Goal: Navigation & Orientation: Find specific page/section

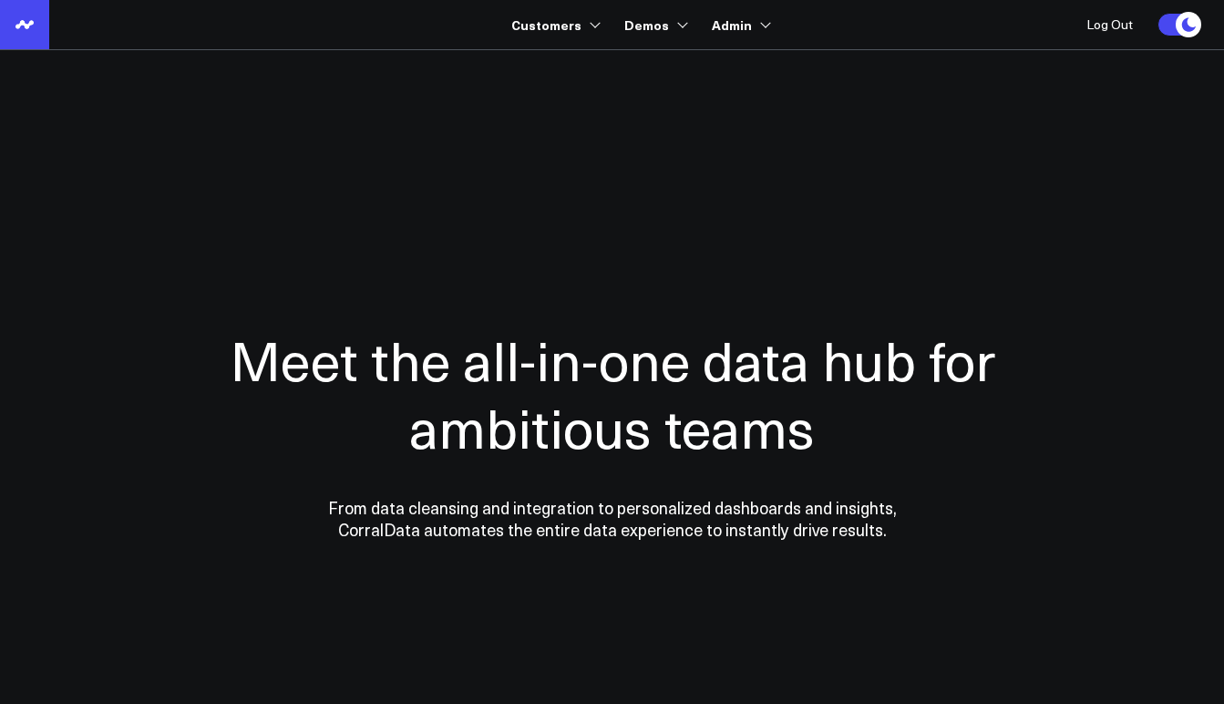
click at [35, 25] on icon at bounding box center [25, 25] width 22 height 22
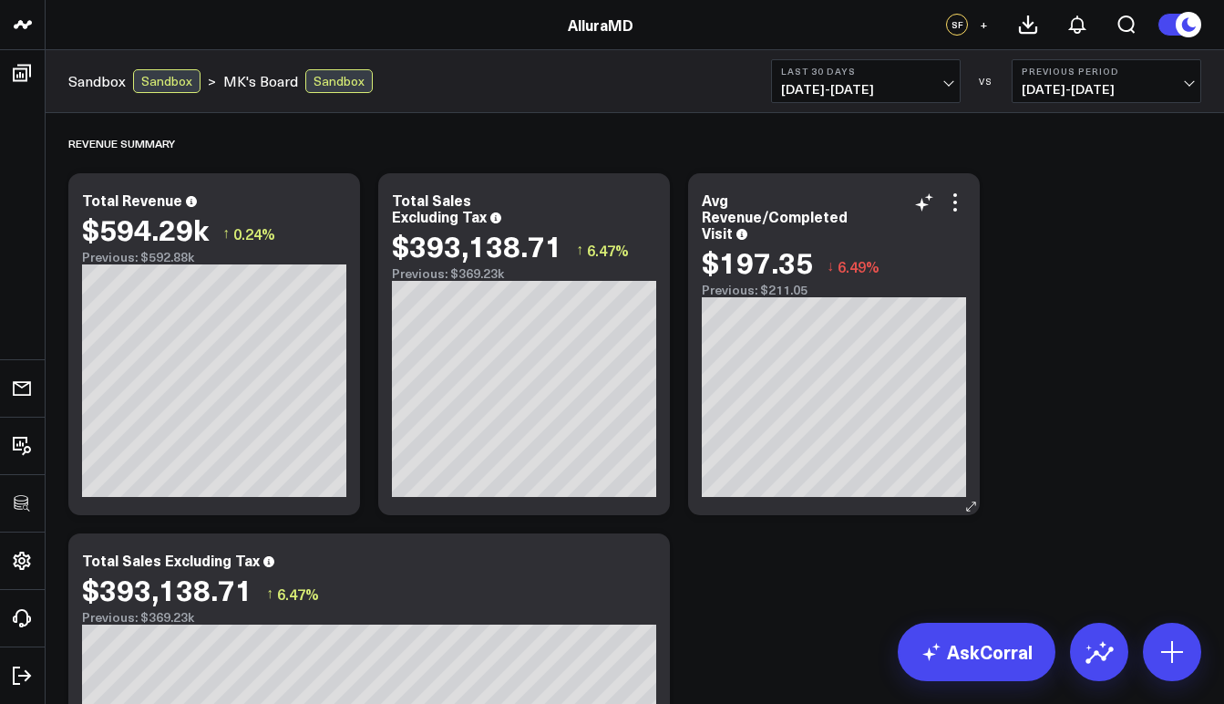
scroll to position [4, 0]
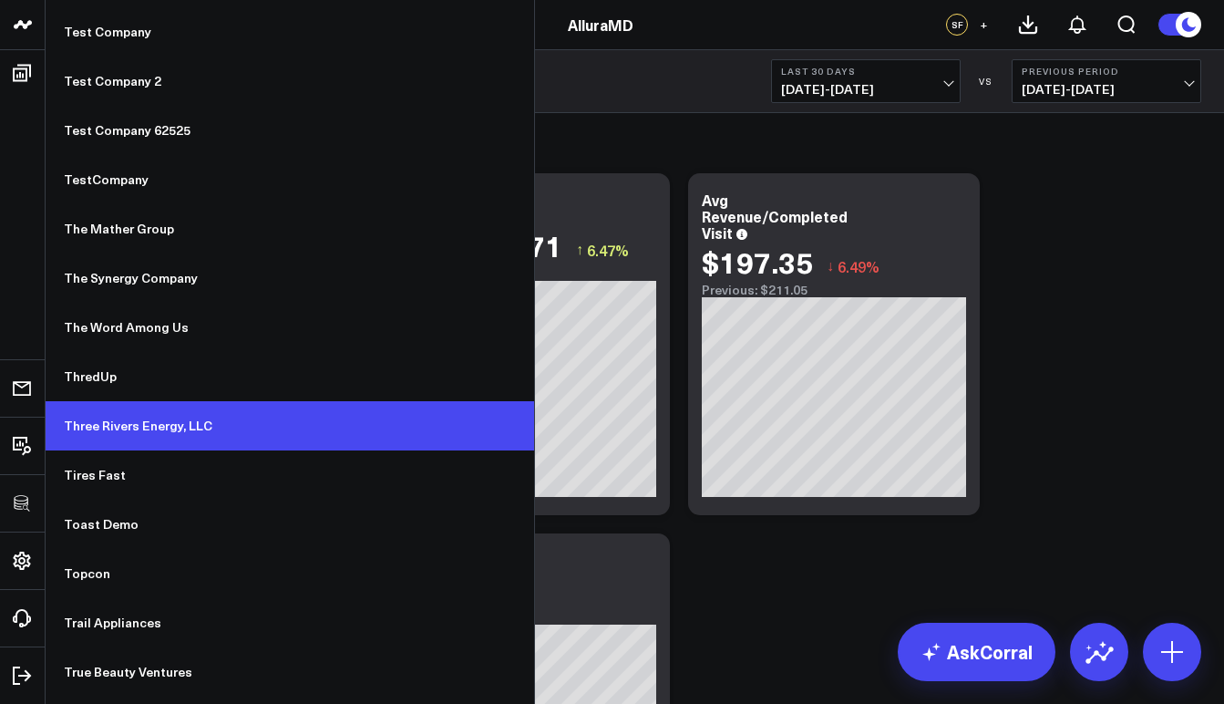
scroll to position [13945, 0]
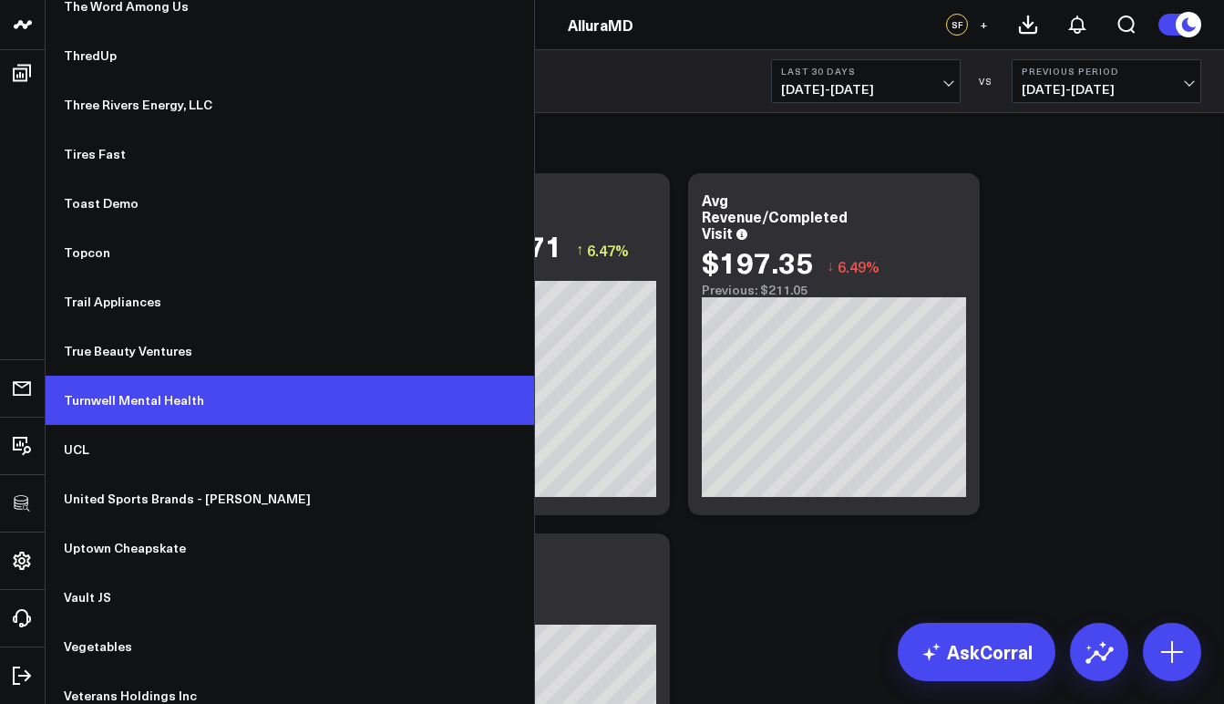
click at [155, 408] on link "Turnwell Mental Health" at bounding box center [290, 400] width 489 height 49
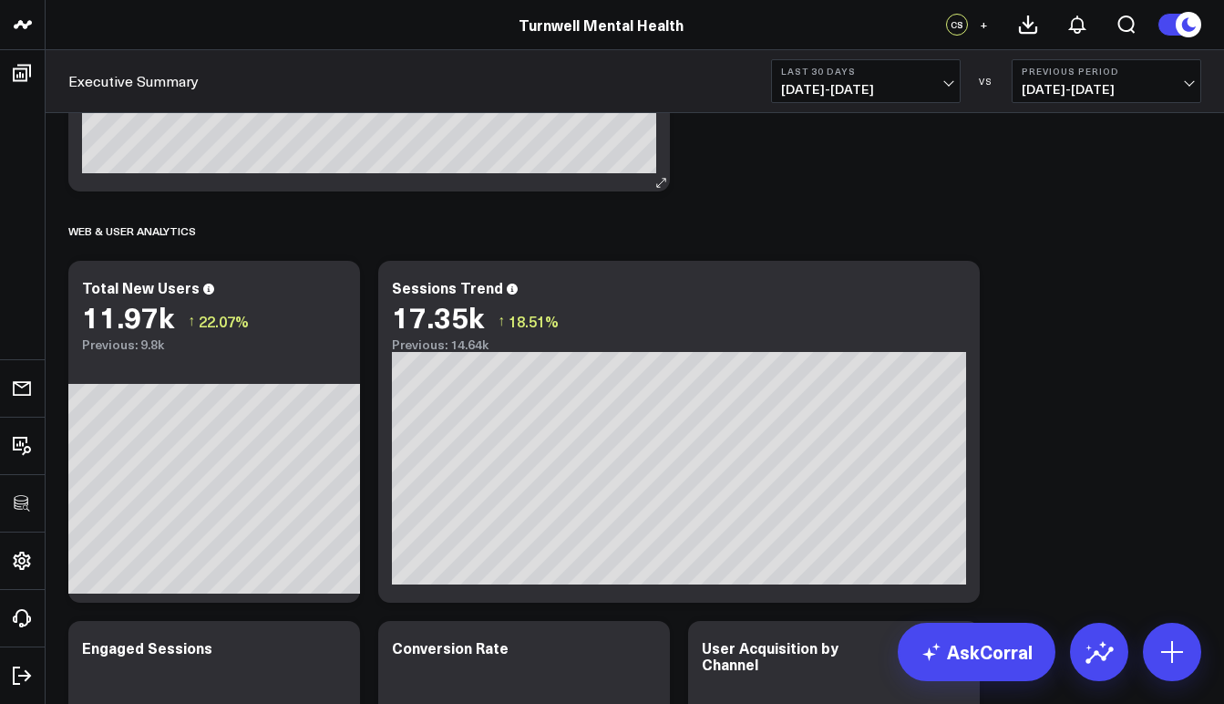
scroll to position [1013, 0]
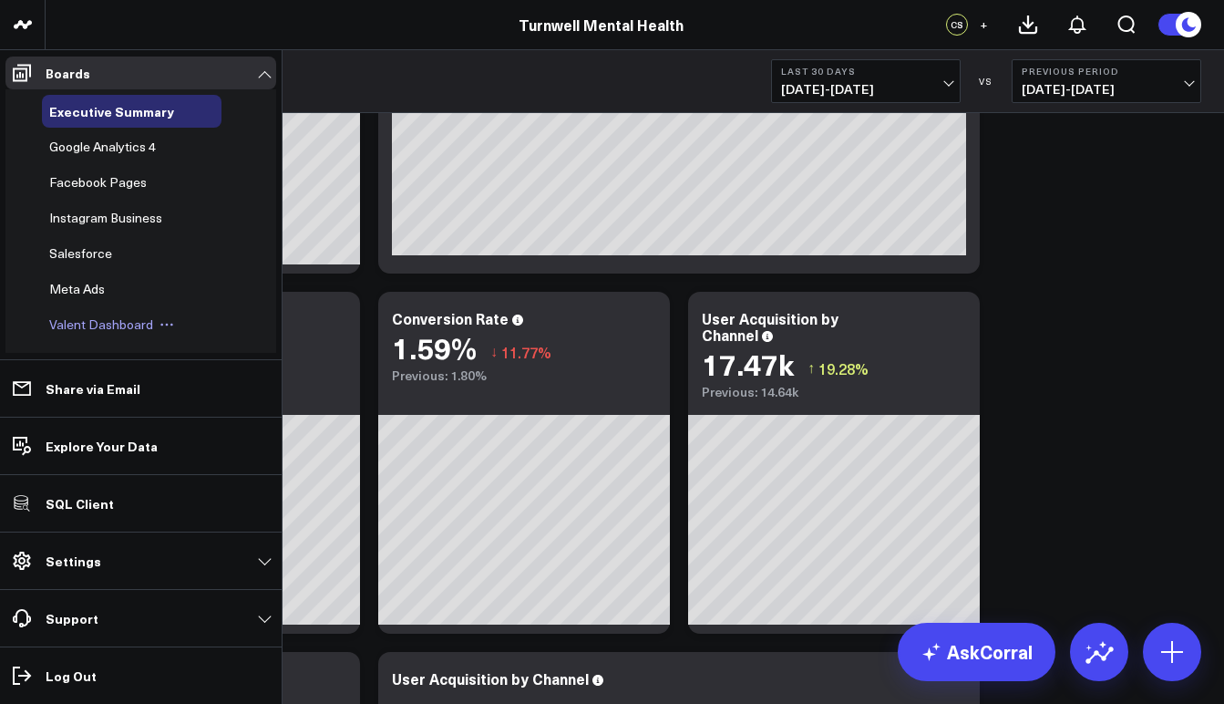
click at [95, 321] on span "Valent Dashboard" at bounding box center [101, 323] width 104 height 17
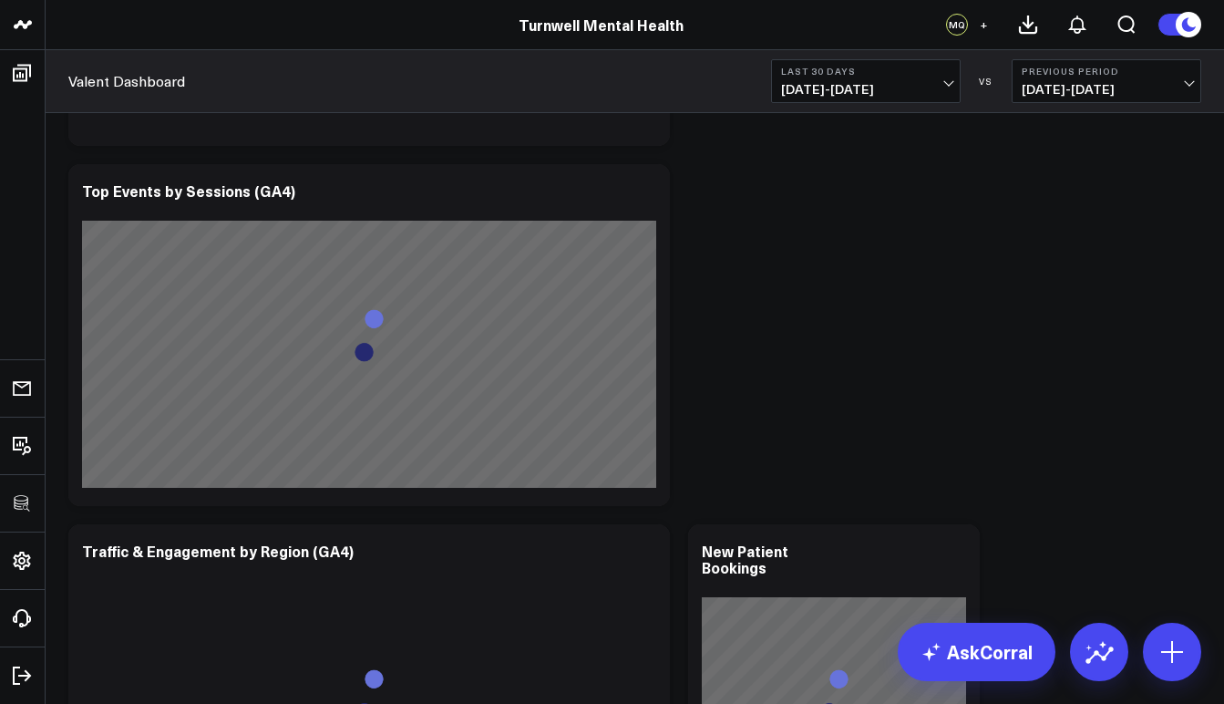
scroll to position [1212, 0]
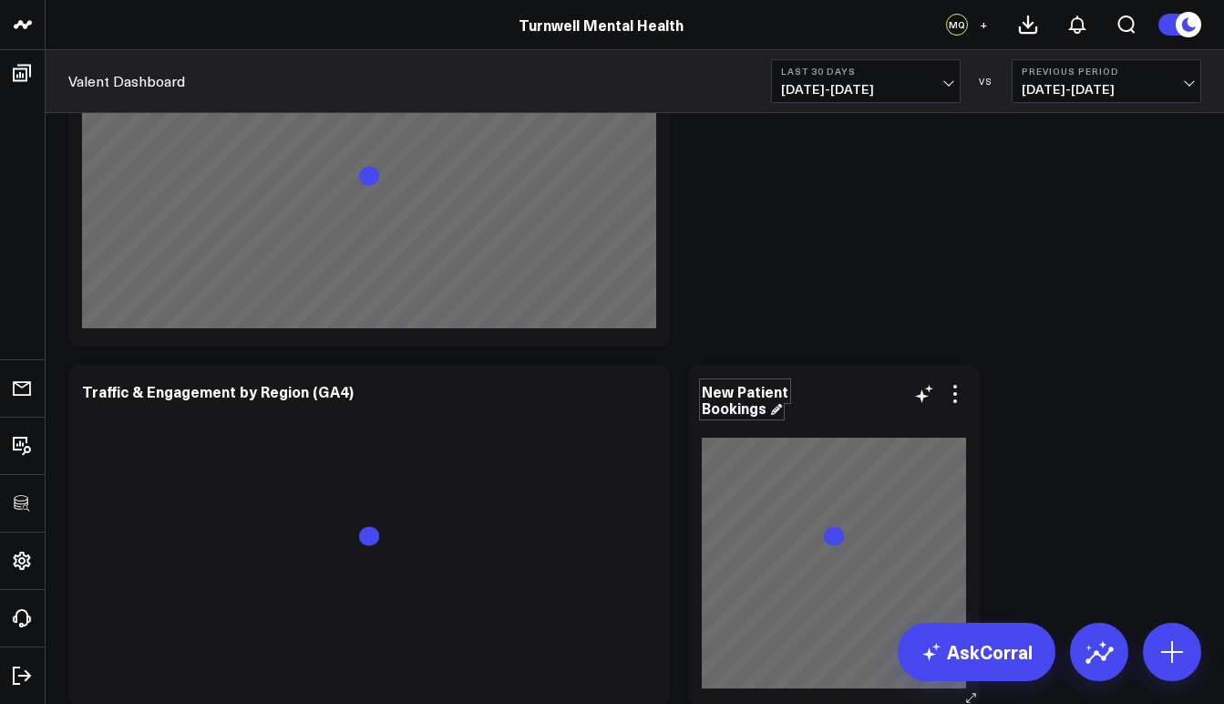
click at [759, 383] on div "New Patient Bookings" at bounding box center [745, 399] width 87 height 36
click at [848, 397] on div "New Patient Bookings" at bounding box center [834, 399] width 264 height 33
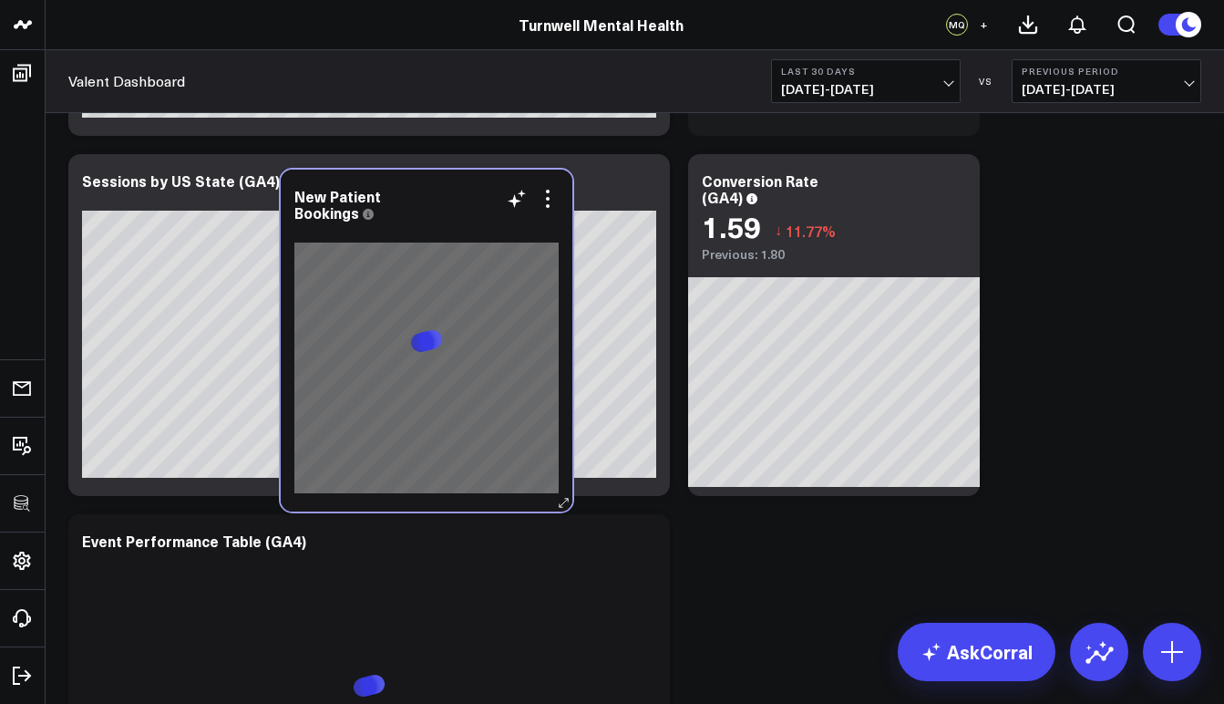
scroll to position [80, 0]
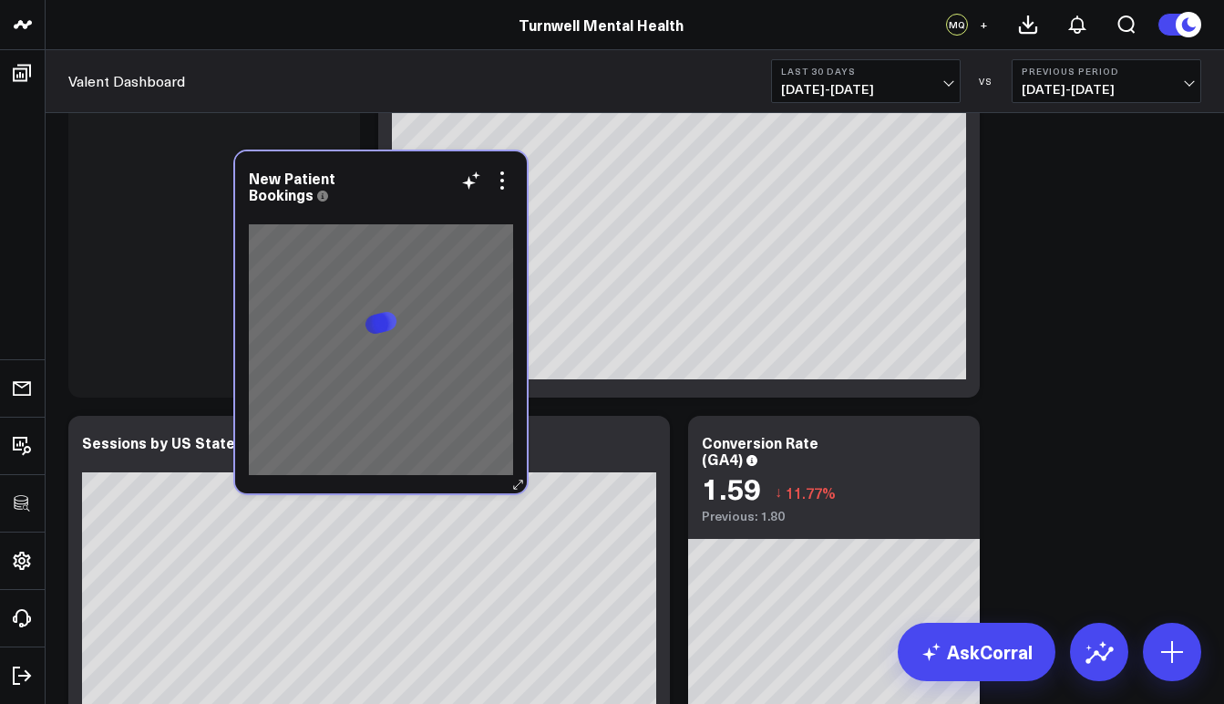
drag, startPoint x: 833, startPoint y: 402, endPoint x: 312, endPoint y: 164, distance: 573.2
click at [313, 170] on div "New Patient Bookings" at bounding box center [381, 186] width 264 height 33
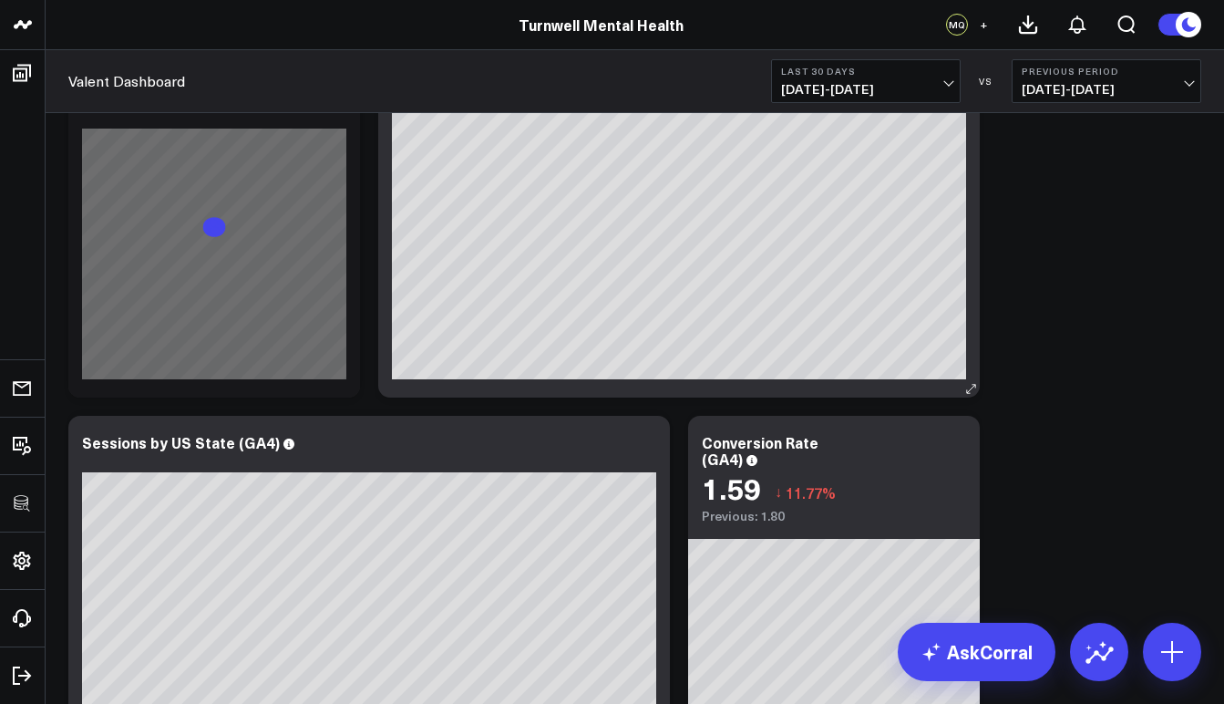
scroll to position [0, 0]
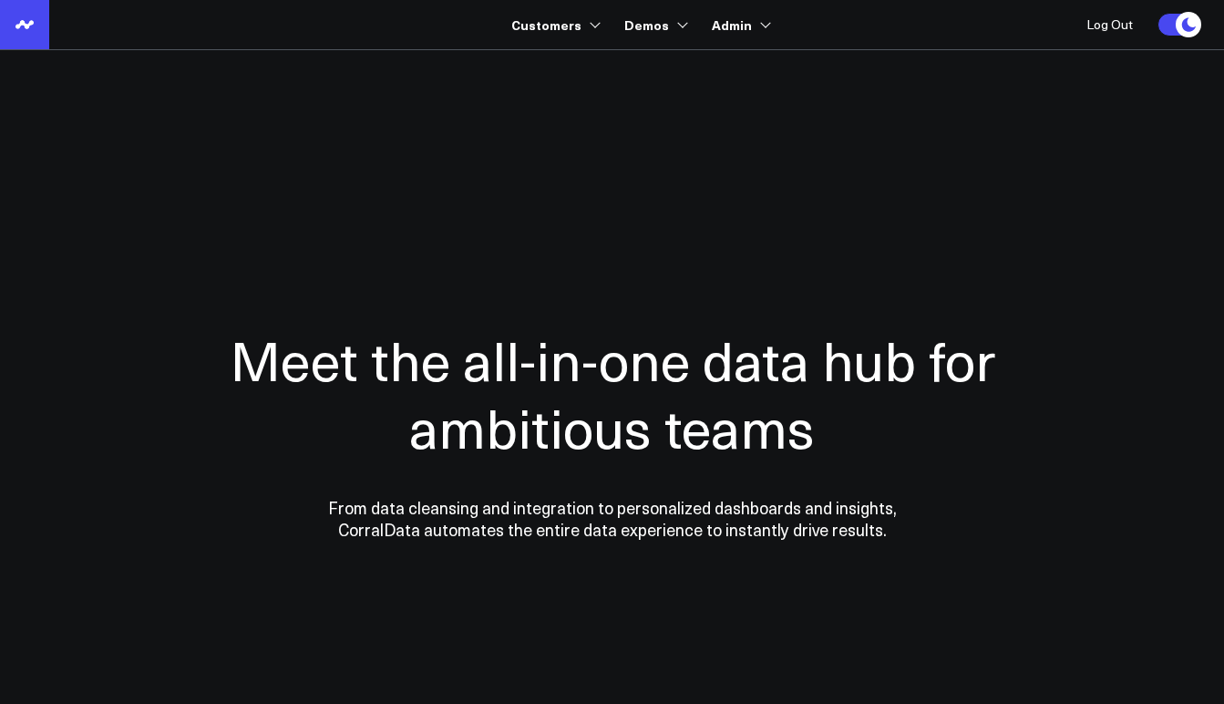
click at [8, 30] on link at bounding box center [24, 24] width 49 height 49
click at [22, 24] on use at bounding box center [24, 24] width 18 height 8
